Goal: Obtain resource: Download file/media

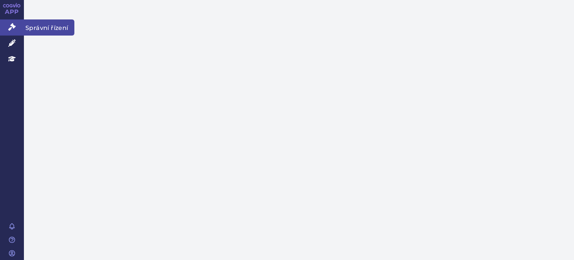
click at [9, 25] on icon at bounding box center [11, 26] width 7 height 7
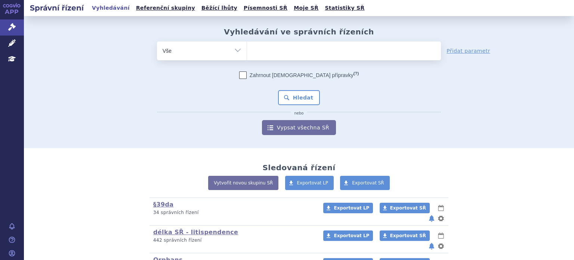
scroll to position [82, 0]
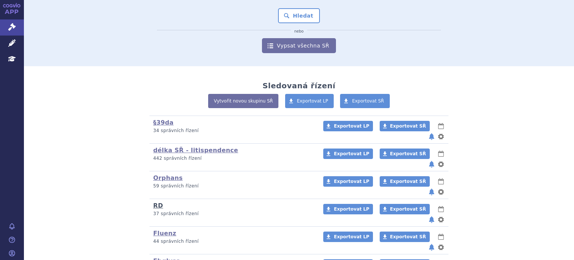
click at [154, 202] on link "RD" at bounding box center [158, 205] width 10 height 7
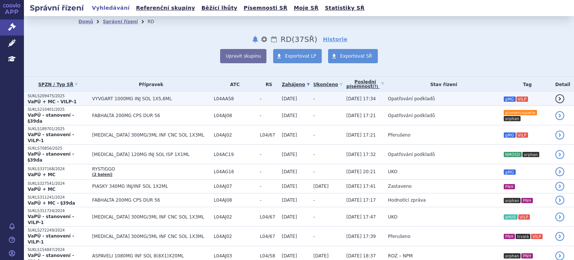
click at [388, 97] on span "Opatřování podkladů" at bounding box center [411, 98] width 47 height 5
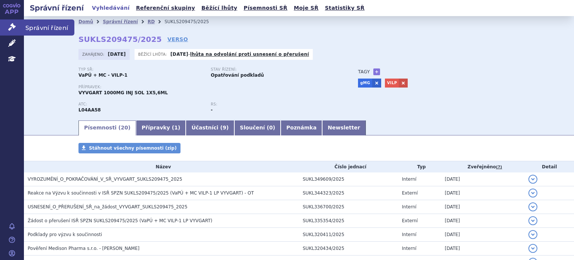
click at [9, 25] on icon at bounding box center [11, 26] width 7 height 7
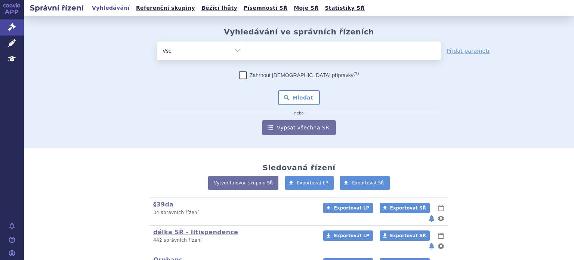
scroll to position [34, 0]
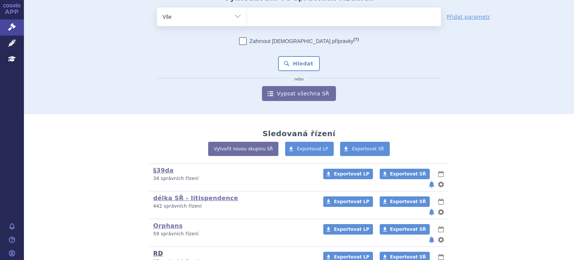
click at [154, 249] on link "RD" at bounding box center [158, 252] width 10 height 7
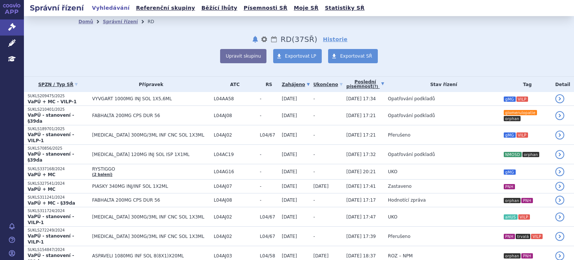
click at [346, 84] on link "Poslední písemnost (?)" at bounding box center [365, 84] width 38 height 15
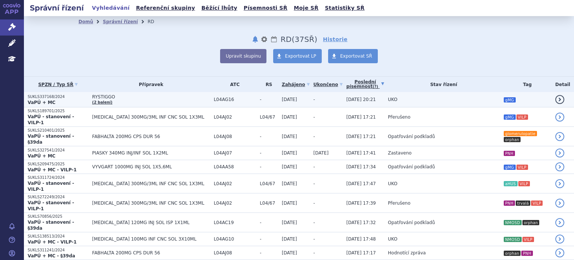
click at [388, 99] on td "UKO" at bounding box center [441, 99] width 115 height 15
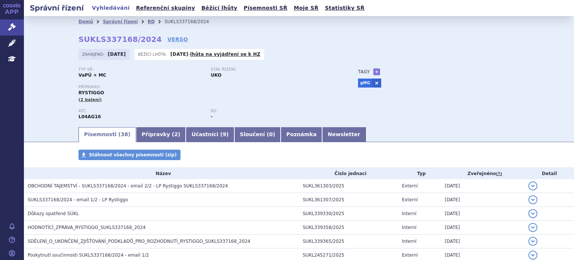
scroll to position [43, 0]
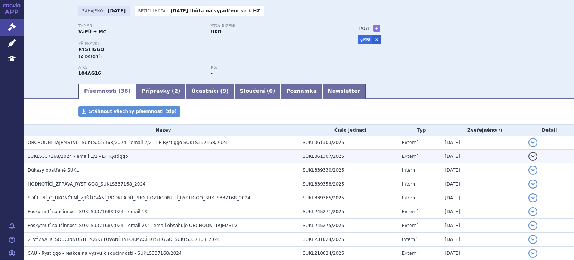
click at [97, 156] on span "SUKLS337168/2024 - email 1/2 - LP Rystiggo" at bounding box center [78, 155] width 100 height 5
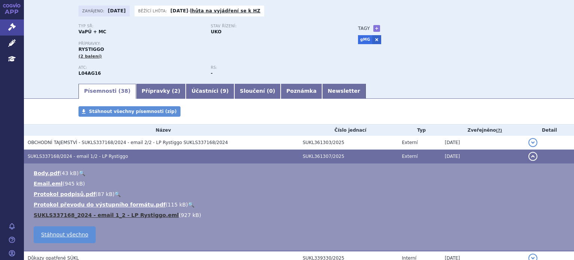
click at [126, 215] on link "SUKLS337168_2024 - email 1_2 - LP Rystiggo.eml" at bounding box center [106, 215] width 145 height 6
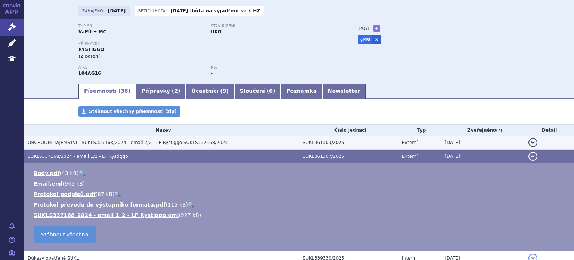
click at [126, 143] on span "OBCHODNÍ TAJEMSTVÍ - SUKLS337168/2024 - email 2/2 - LP Rystiggo SUKLS337168/2024" at bounding box center [128, 142] width 200 height 5
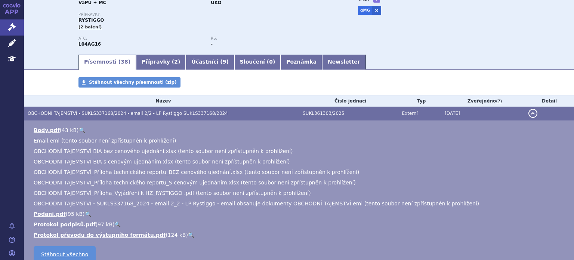
scroll to position [77, 0]
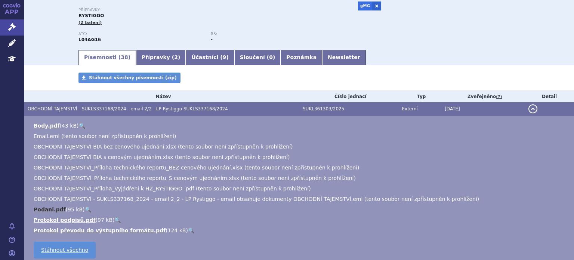
click at [49, 209] on link "Podani.pdf" at bounding box center [50, 209] width 32 height 6
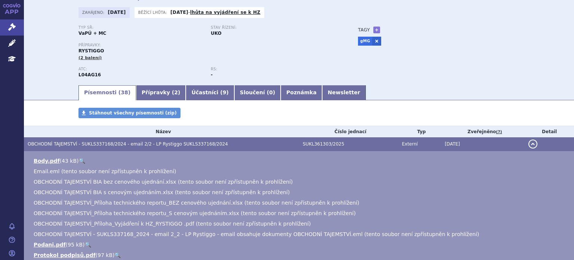
scroll to position [0, 0]
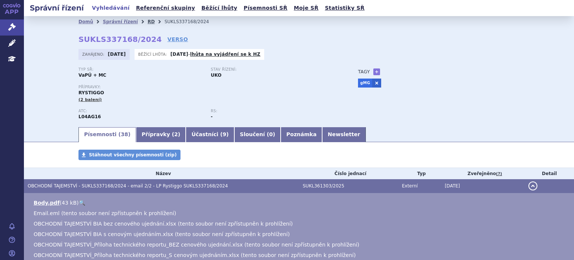
click at [148, 23] on link "RD" at bounding box center [151, 21] width 7 height 5
